Goal: Task Accomplishment & Management: Use online tool/utility

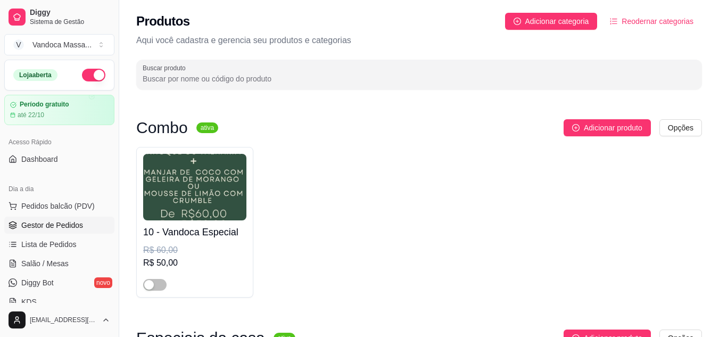
click at [64, 223] on span "Gestor de Pedidos" at bounding box center [52, 225] width 62 height 11
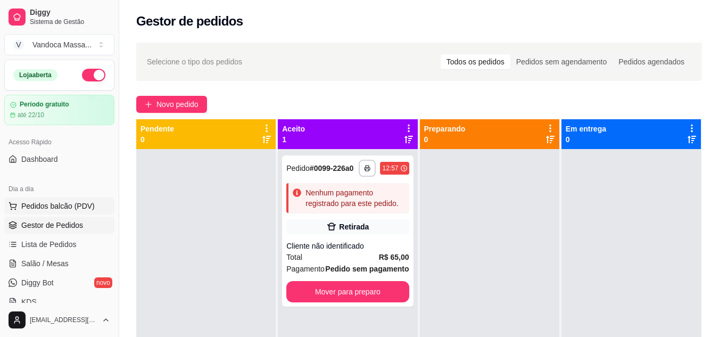
click at [75, 208] on span "Pedidos balcão (PDV)" at bounding box center [57, 206] width 73 height 11
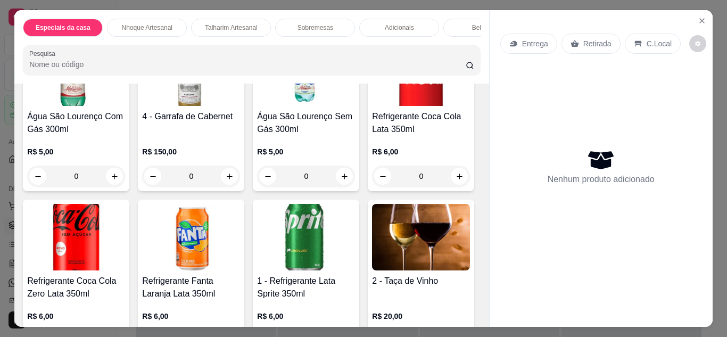
scroll to position [1065, 0]
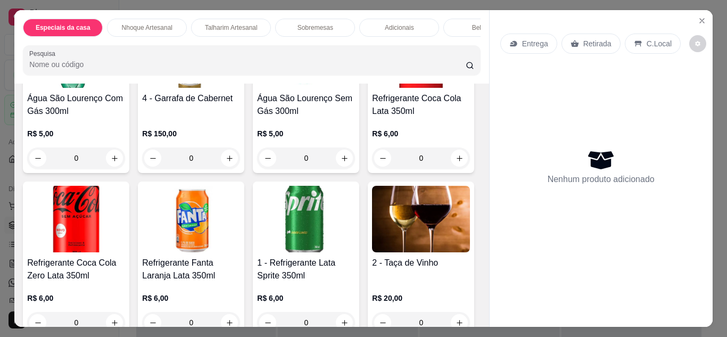
type input "1"
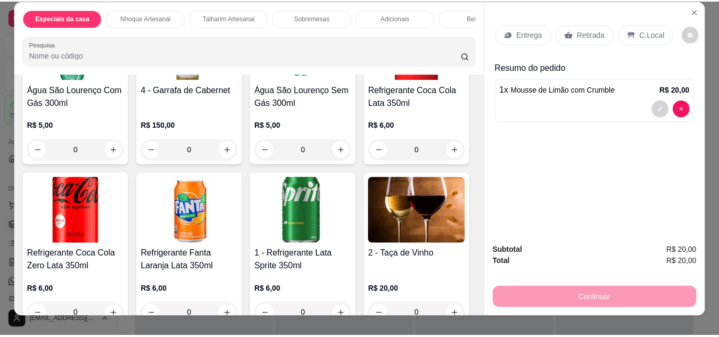
scroll to position [0, 0]
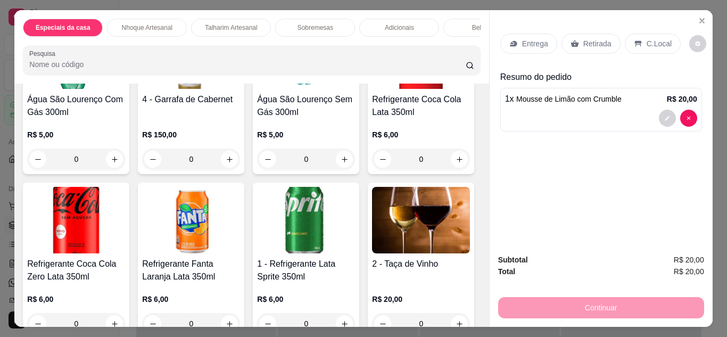
click at [587, 39] on p "Retirada" at bounding box center [597, 43] width 28 height 11
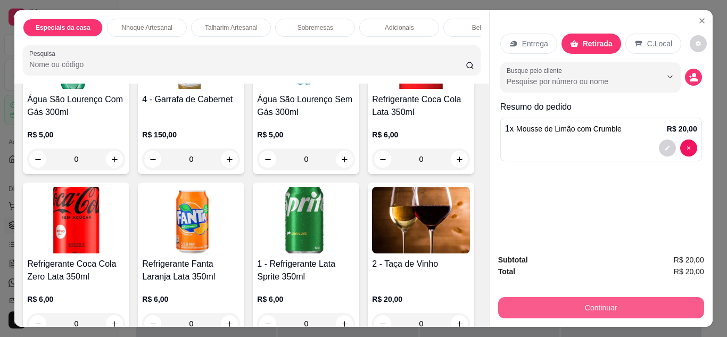
click at [623, 305] on button "Continuar" at bounding box center [601, 307] width 206 height 21
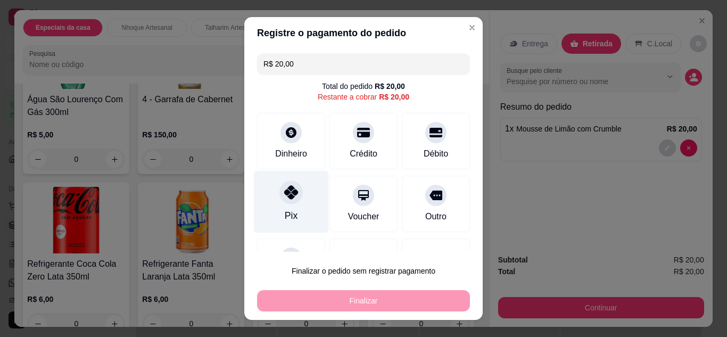
click at [293, 204] on div "Pix" at bounding box center [291, 201] width 75 height 62
type input "R$ 0,00"
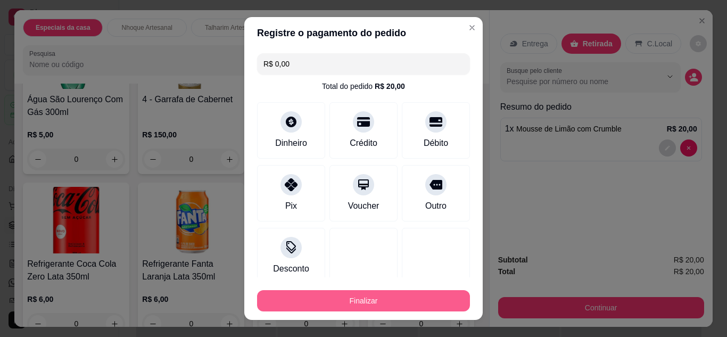
click at [371, 299] on button "Finalizar" at bounding box center [363, 300] width 213 height 21
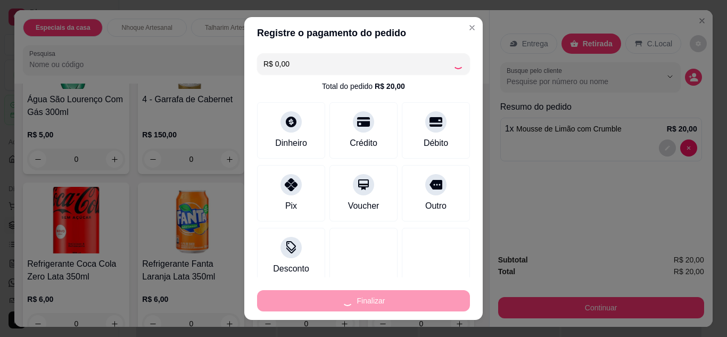
type input "0"
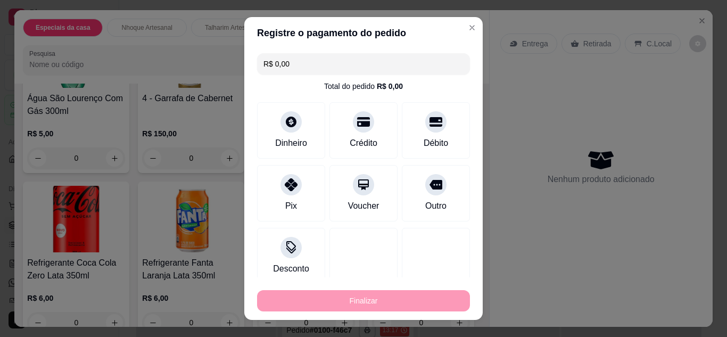
type input "-R$ 20,00"
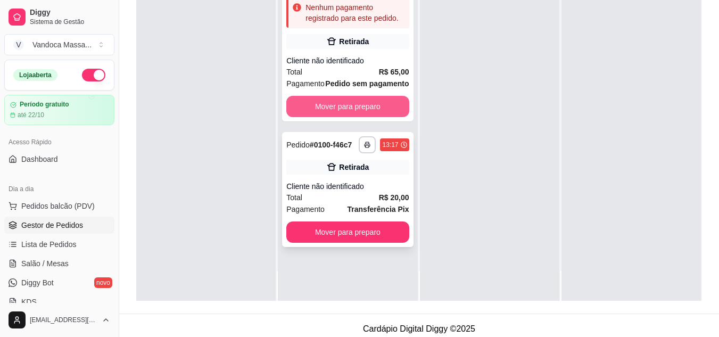
scroll to position [162, 0]
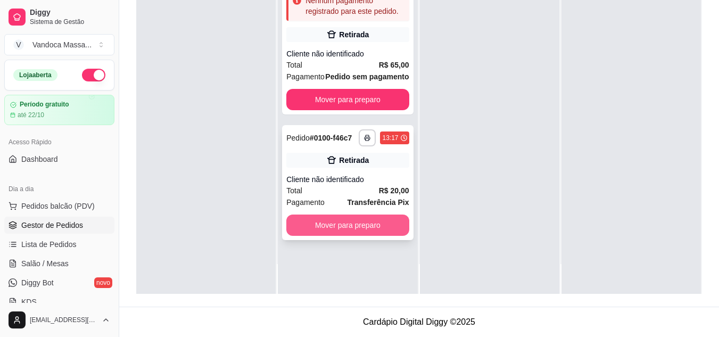
click at [350, 226] on button "Mover para preparo" at bounding box center [347, 225] width 122 height 21
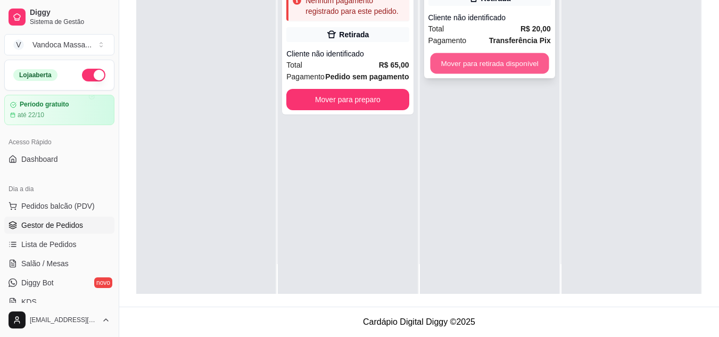
click at [488, 68] on button "Mover para retirada disponível" at bounding box center [489, 63] width 119 height 21
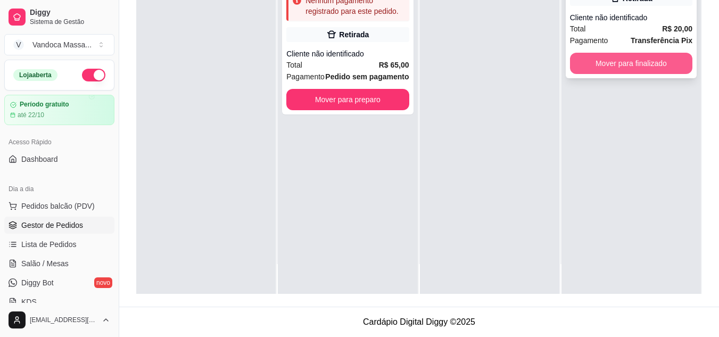
click at [628, 65] on button "Mover para finalizado" at bounding box center [631, 63] width 122 height 21
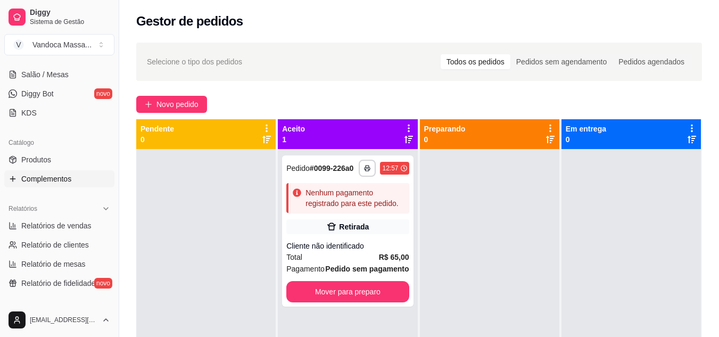
scroll to position [213, 0]
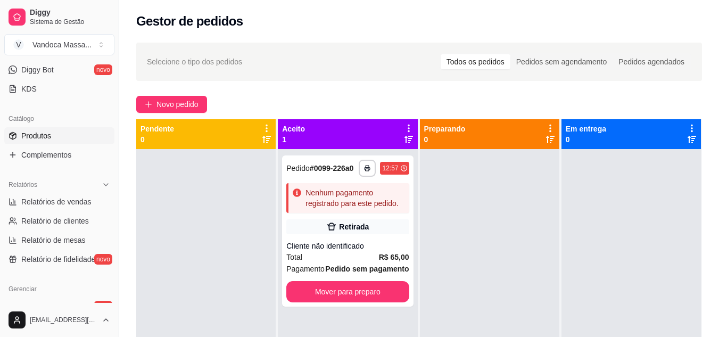
click at [62, 135] on link "Produtos" at bounding box center [59, 135] width 110 height 17
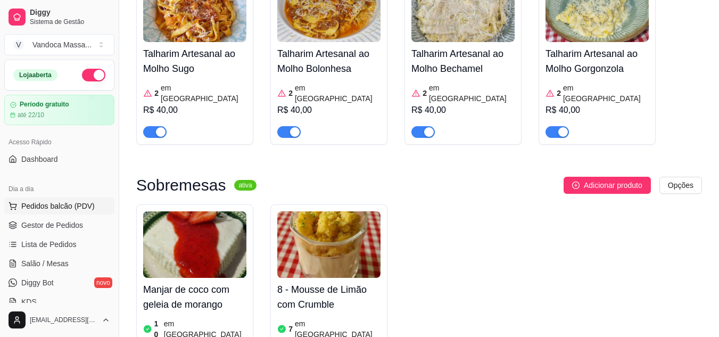
scroll to position [799, 0]
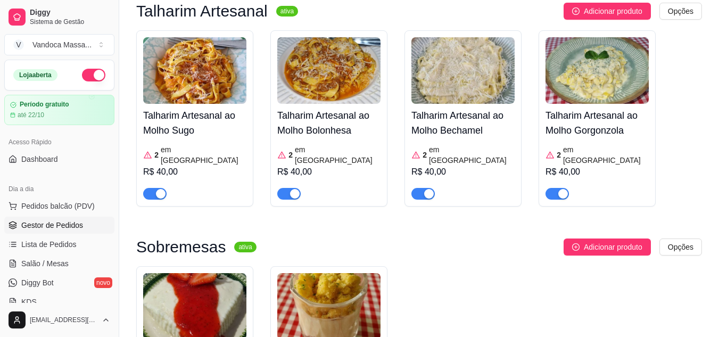
click at [45, 217] on link "Gestor de Pedidos" at bounding box center [59, 225] width 110 height 17
